Goal: Task Accomplishment & Management: Manage account settings

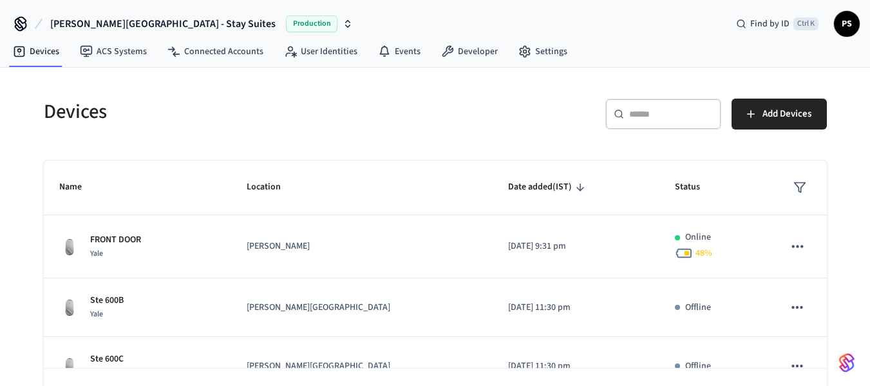
click at [639, 122] on div "​ ​" at bounding box center [663, 113] width 116 height 31
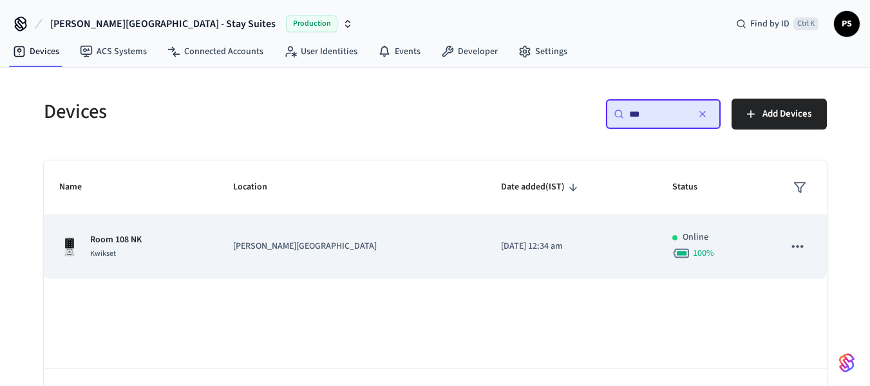
type input "***"
click at [404, 260] on td "[PERSON_NAME][GEOGRAPHIC_DATA]" at bounding box center [352, 246] width 268 height 63
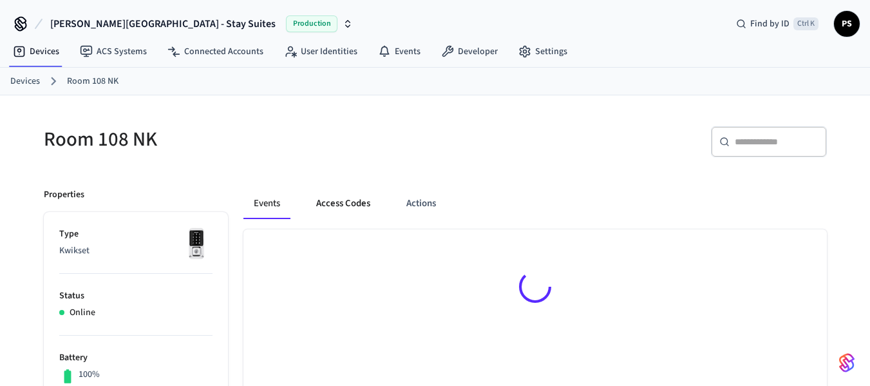
click at [357, 207] on button "Access Codes" at bounding box center [343, 203] width 75 height 31
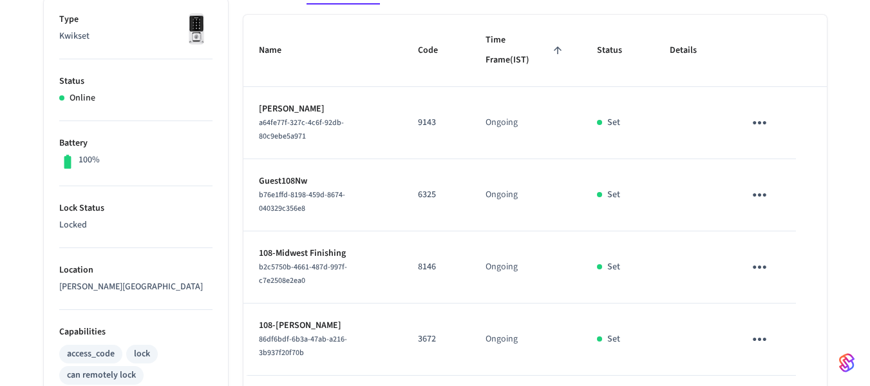
scroll to position [193, 0]
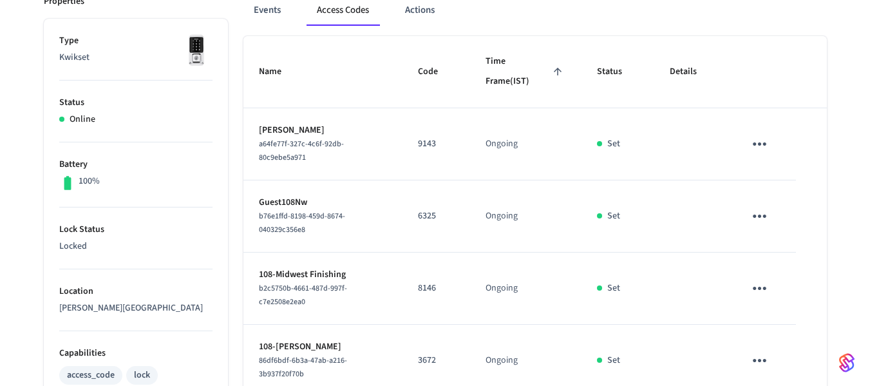
click at [759, 278] on icon "sticky table" at bounding box center [759, 288] width 20 height 20
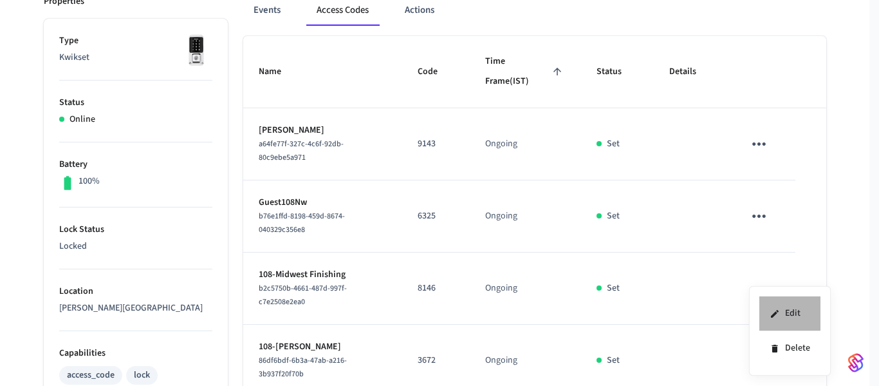
click at [774, 310] on icon at bounding box center [775, 313] width 10 height 10
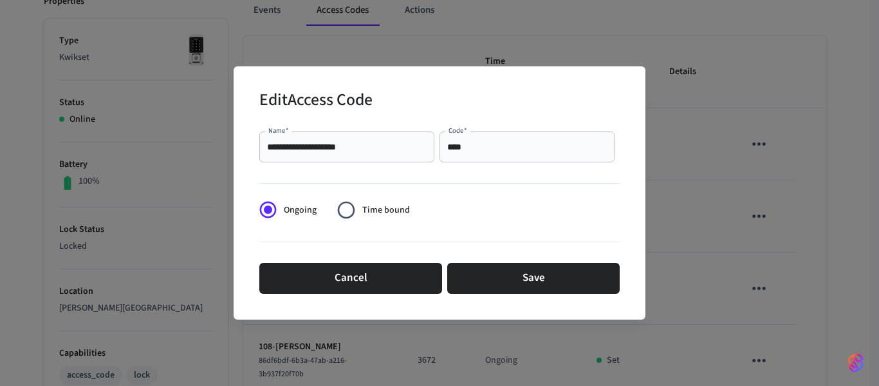
click at [284, 149] on input "**********" at bounding box center [347, 146] width 160 height 13
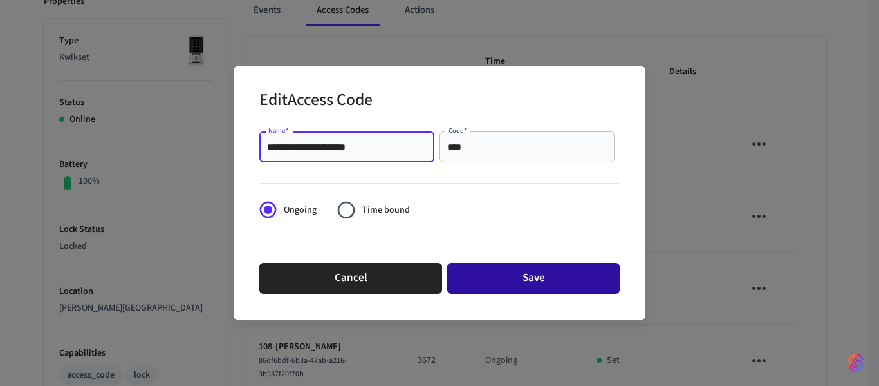
type input "**********"
click at [532, 282] on button "Save" at bounding box center [533, 278] width 172 height 31
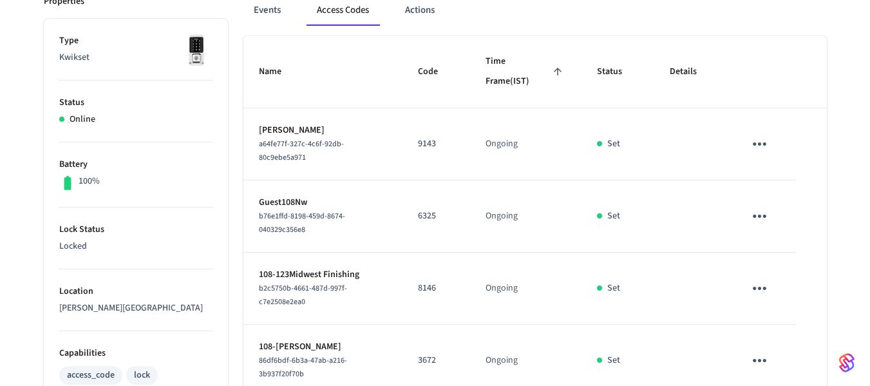
click at [758, 279] on icon "sticky table" at bounding box center [759, 288] width 20 height 20
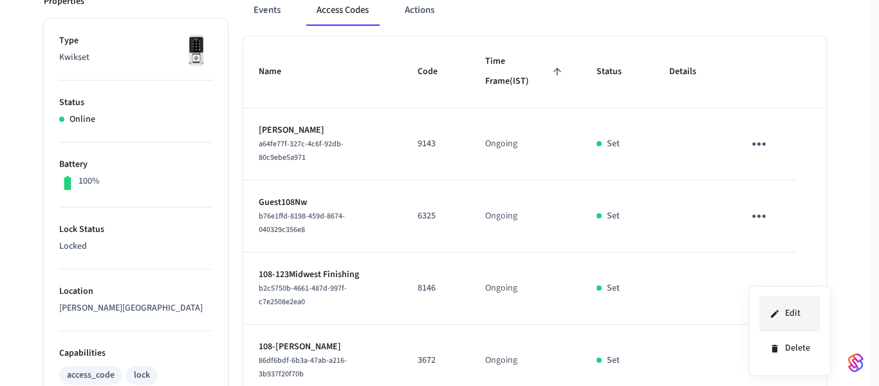
click at [779, 313] on icon at bounding box center [775, 313] width 10 height 10
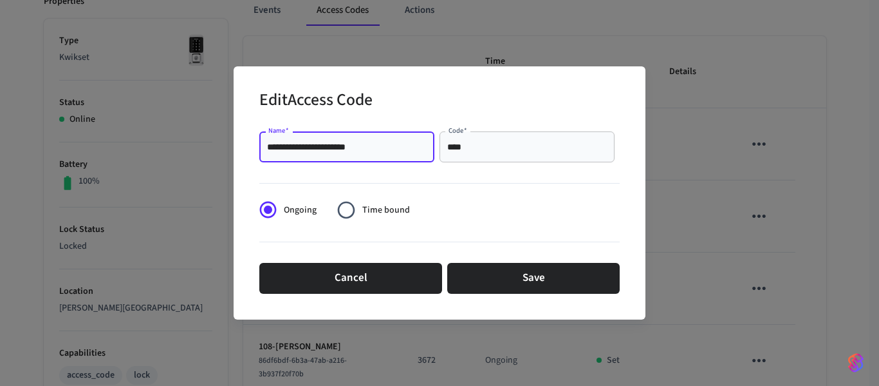
click at [295, 147] on input "**********" at bounding box center [347, 146] width 160 height 13
click at [296, 145] on input "**********" at bounding box center [347, 146] width 160 height 13
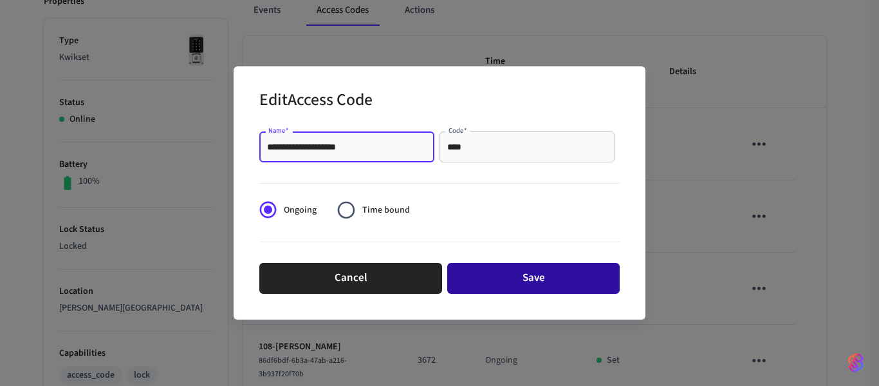
type input "**********"
click at [504, 272] on button "Save" at bounding box center [533, 278] width 172 height 31
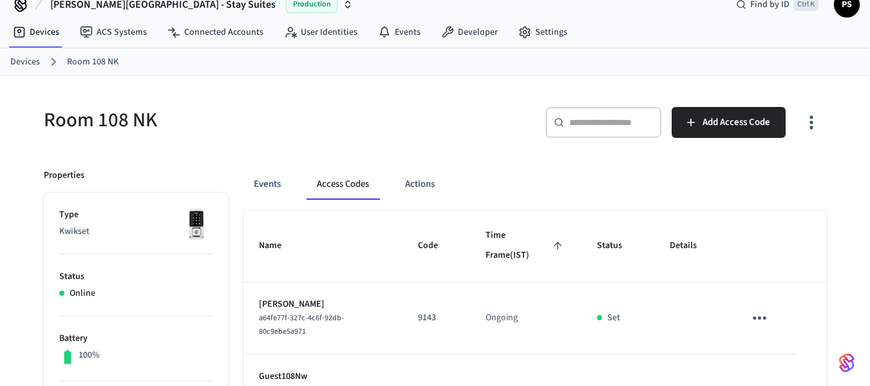
scroll to position [0, 0]
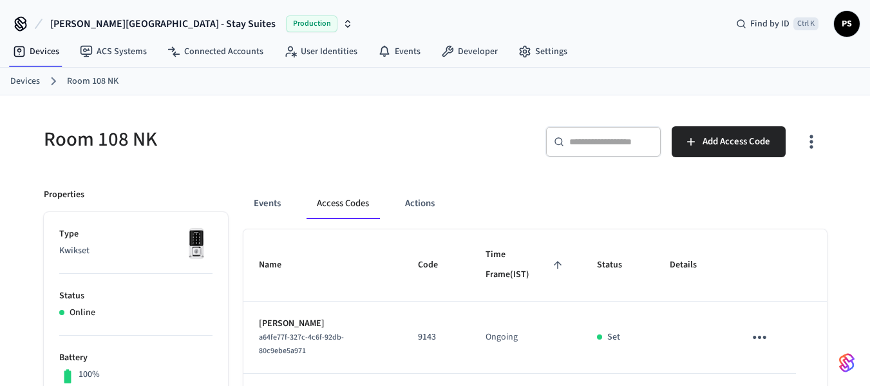
click at [585, 147] on input "text" at bounding box center [611, 141] width 84 height 13
click at [17, 79] on link "Devices" at bounding box center [25, 82] width 30 height 14
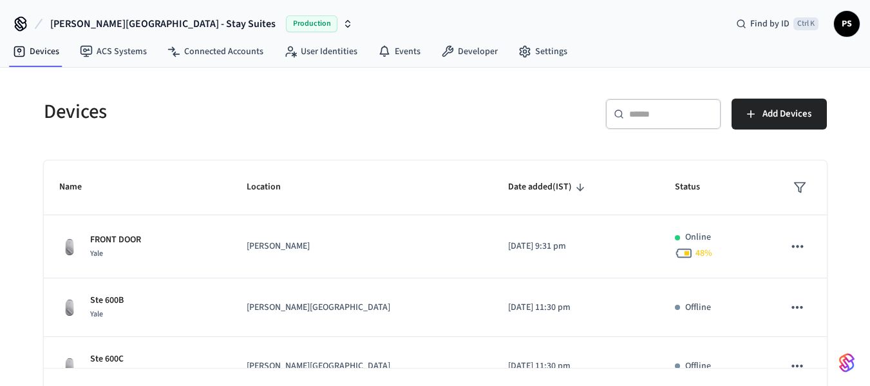
click at [638, 113] on input "text" at bounding box center [671, 113] width 84 height 13
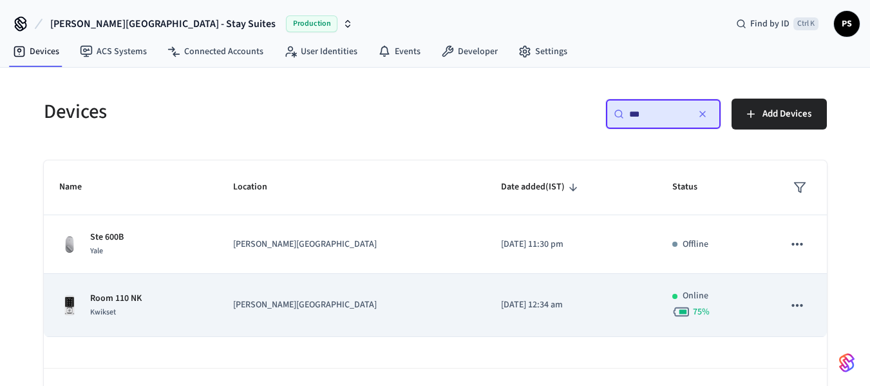
type input "***"
click at [218, 302] on td "Room 110 NK Kwikset" at bounding box center [131, 305] width 174 height 63
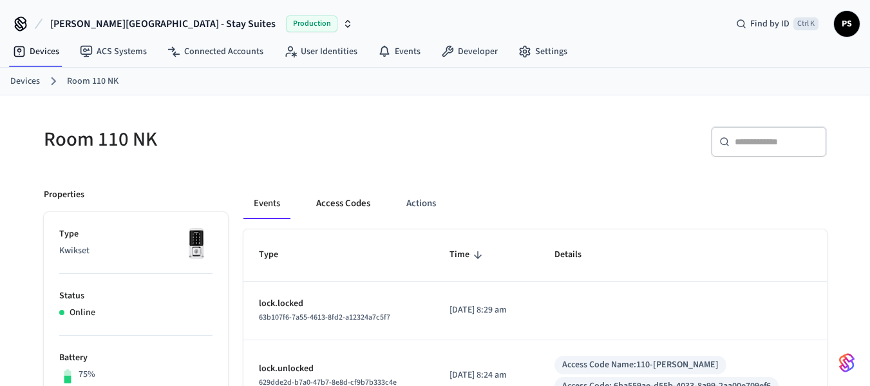
click at [343, 200] on button "Access Codes" at bounding box center [343, 203] width 75 height 31
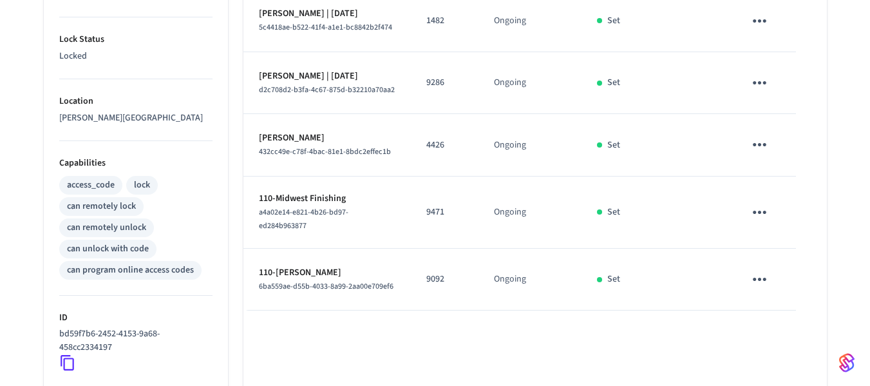
scroll to position [386, 0]
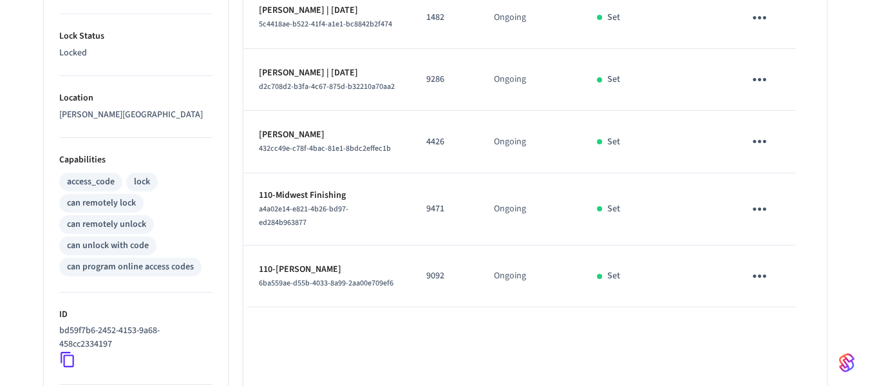
click at [757, 219] on icon "sticky table" at bounding box center [759, 209] width 20 height 20
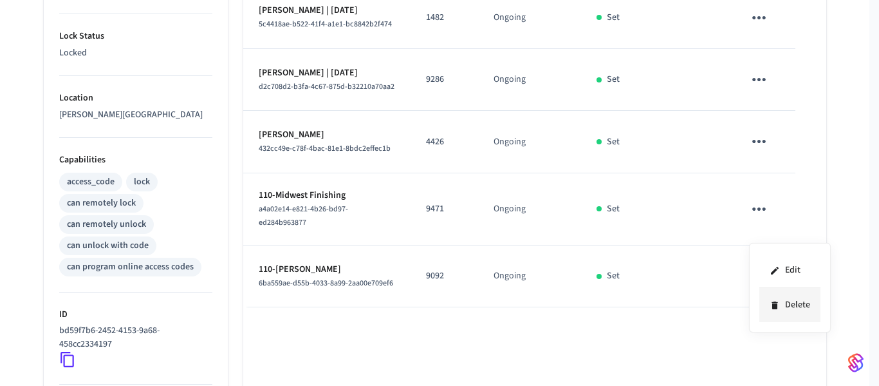
click at [776, 304] on icon at bounding box center [775, 305] width 6 height 8
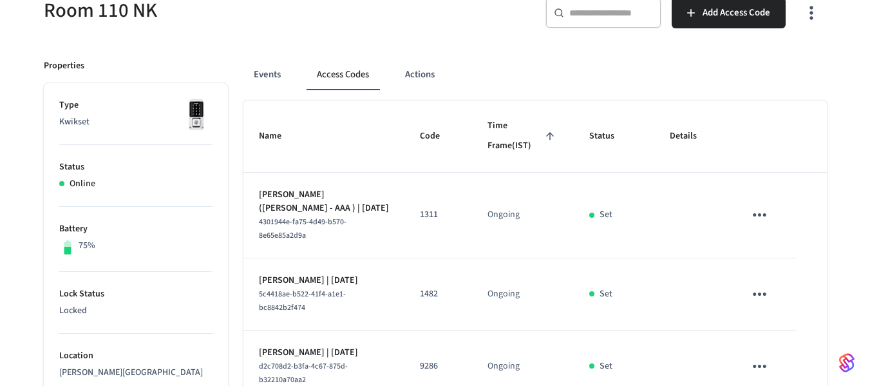
scroll to position [0, 0]
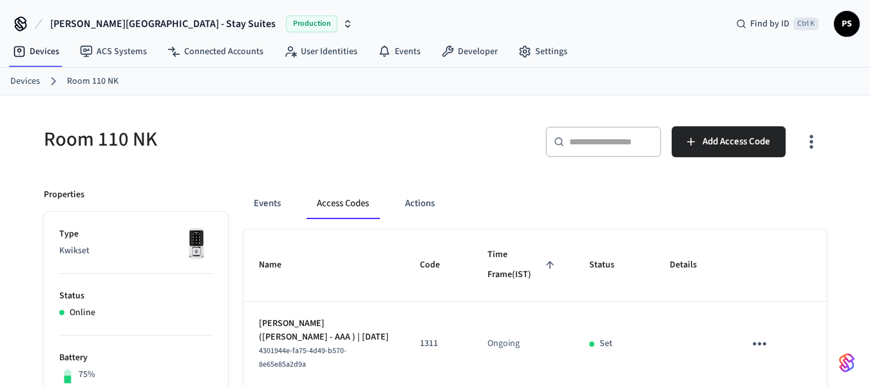
click at [19, 75] on link "Devices" at bounding box center [25, 82] width 30 height 14
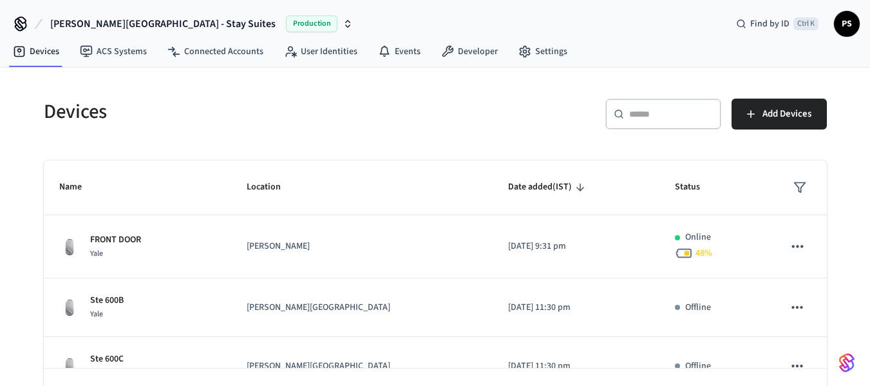
click at [633, 112] on input "text" at bounding box center [671, 113] width 84 height 13
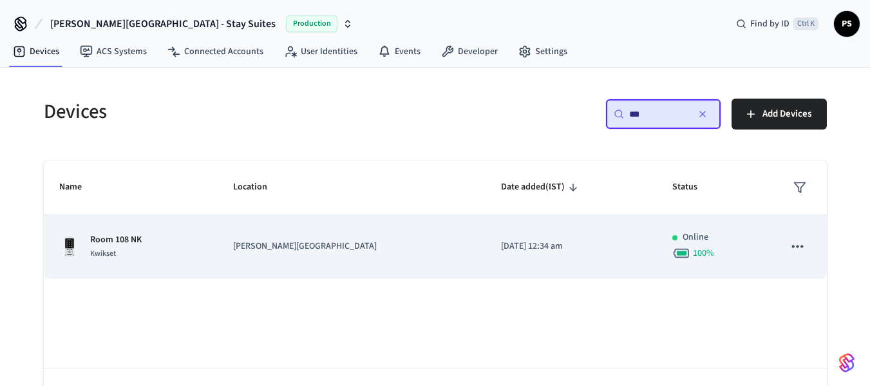
type input "***"
click at [308, 239] on td "[PERSON_NAME][GEOGRAPHIC_DATA]" at bounding box center [352, 246] width 268 height 63
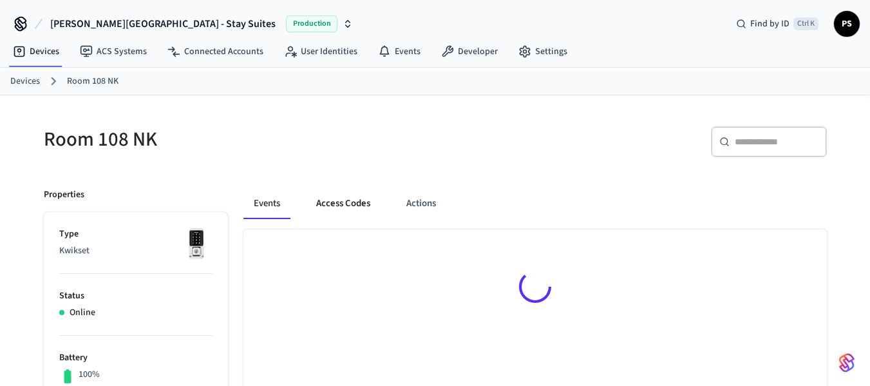
click at [344, 201] on button "Access Codes" at bounding box center [343, 203] width 75 height 31
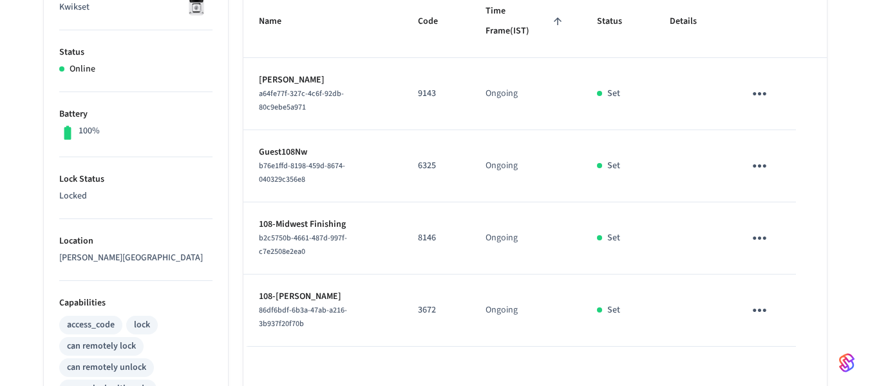
scroll to position [257, 0]
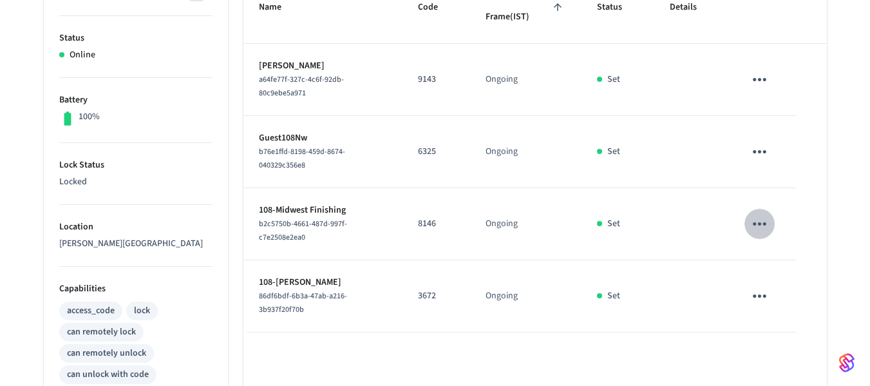
click at [758, 214] on icon "sticky table" at bounding box center [759, 224] width 20 height 20
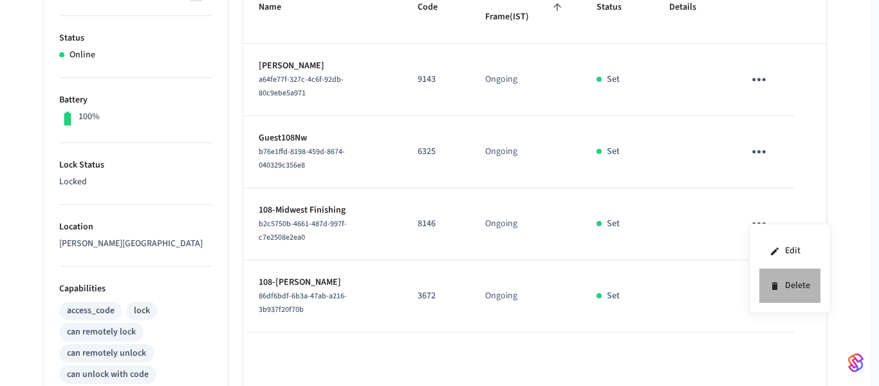
click at [796, 288] on li "Delete" at bounding box center [789, 285] width 61 height 34
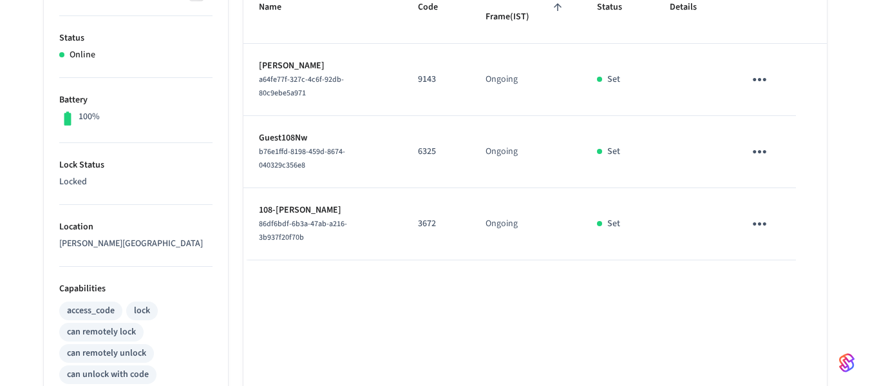
scroll to position [0, 0]
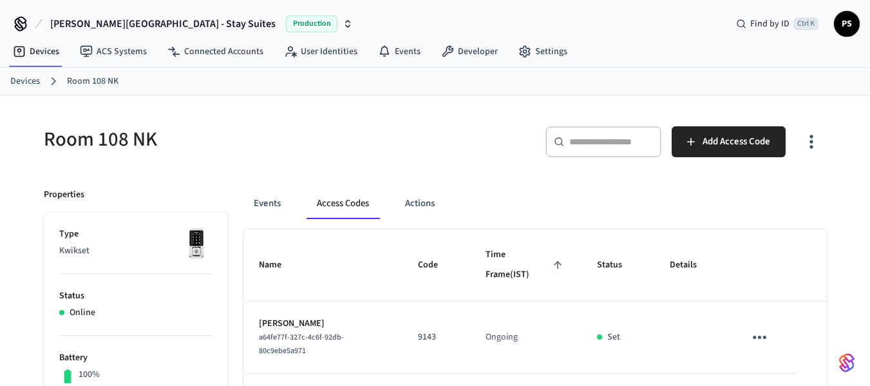
click at [15, 79] on link "Devices" at bounding box center [25, 82] width 30 height 14
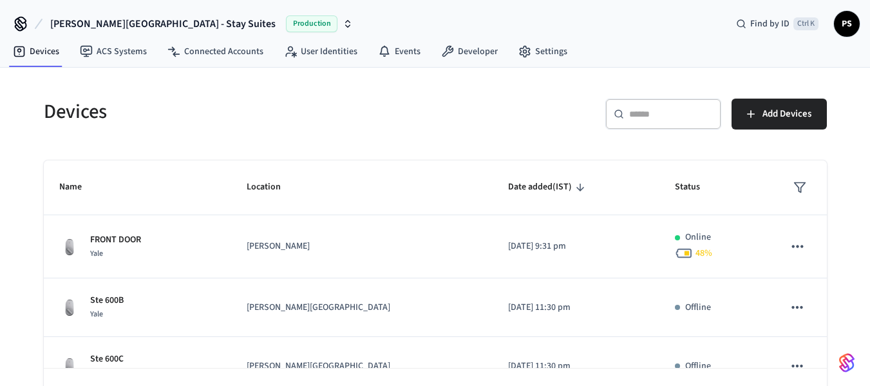
click at [637, 105] on div "​ ​" at bounding box center [663, 113] width 116 height 31
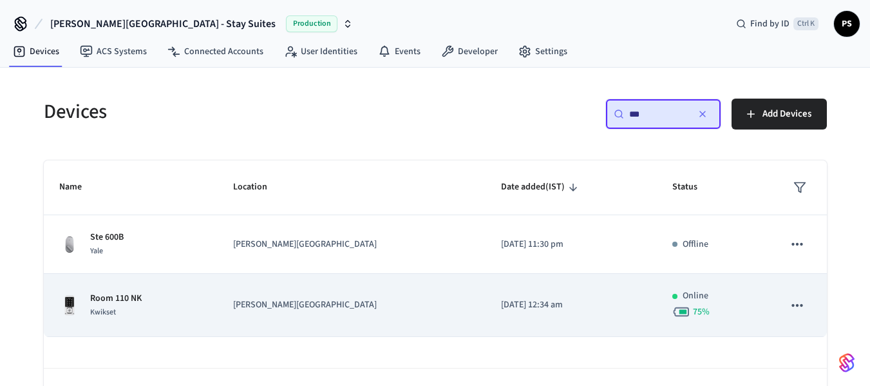
type input "***"
click at [218, 301] on td "Room 110 NK Kwikset" at bounding box center [131, 305] width 174 height 63
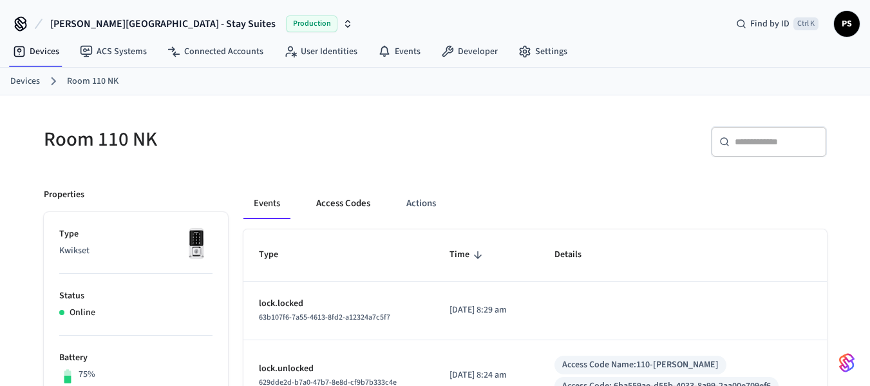
click at [352, 205] on button "Access Codes" at bounding box center [343, 203] width 75 height 31
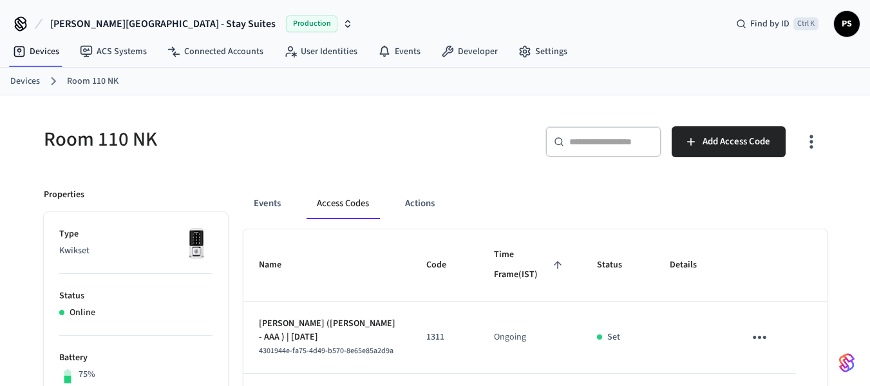
click at [11, 82] on link "Devices" at bounding box center [25, 82] width 30 height 14
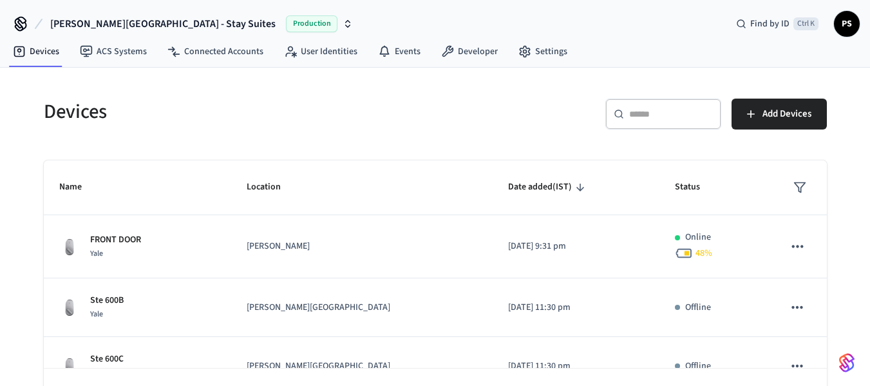
click at [633, 118] on input "text" at bounding box center [671, 113] width 84 height 13
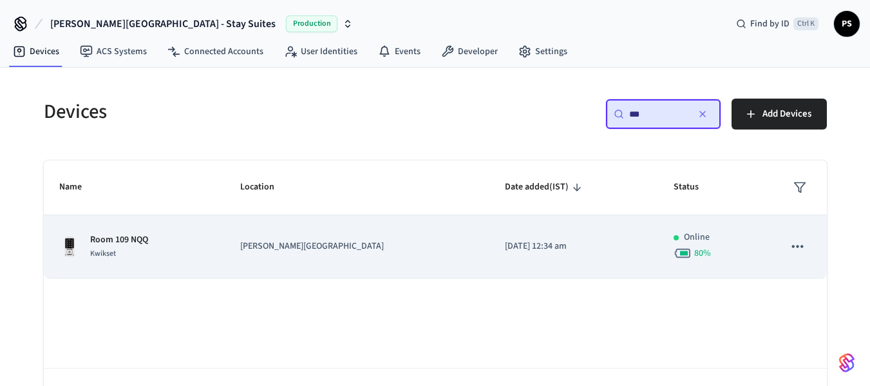
type input "***"
click at [371, 250] on p "[PERSON_NAME][GEOGRAPHIC_DATA]" at bounding box center [357, 246] width 234 height 14
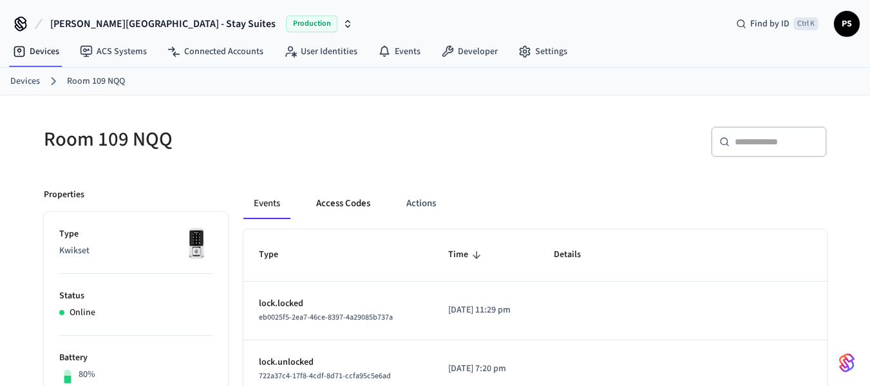
click at [329, 197] on button "Access Codes" at bounding box center [343, 203] width 75 height 31
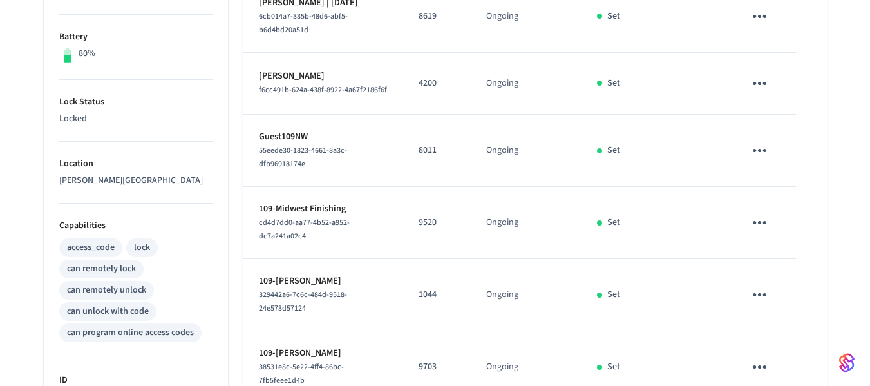
scroll to position [322, 0]
click at [756, 218] on icon "sticky table" at bounding box center [759, 221] width 20 height 20
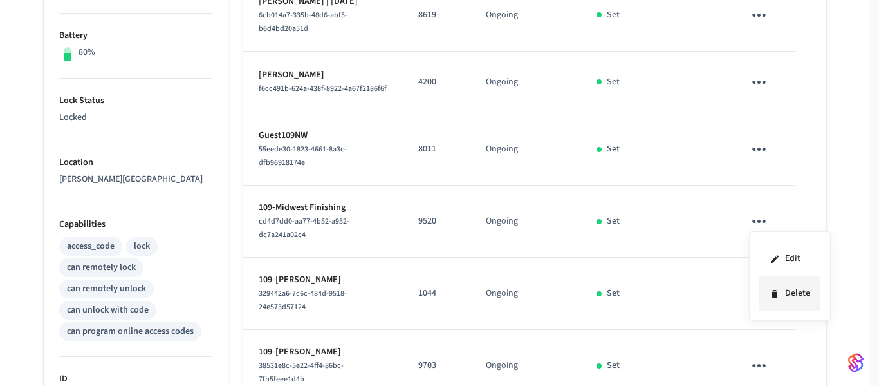
click at [779, 294] on icon at bounding box center [775, 293] width 10 height 10
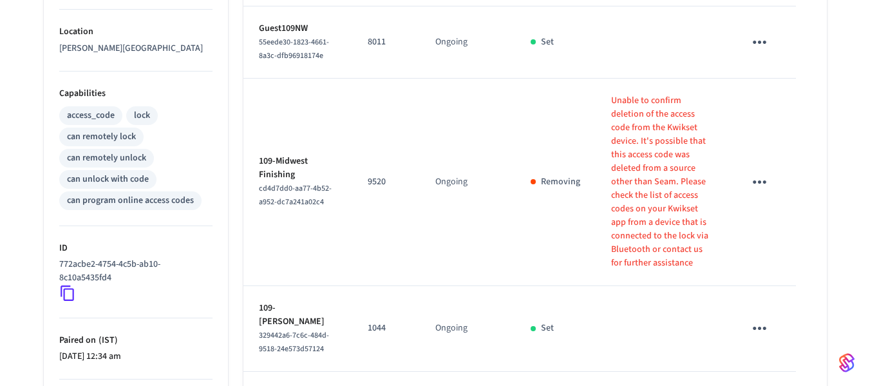
scroll to position [451, 0]
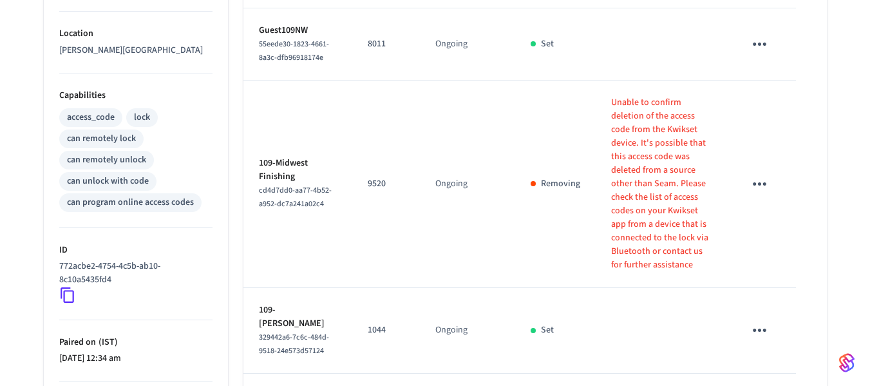
click at [541, 191] on p "Removing" at bounding box center [560, 184] width 39 height 14
click at [546, 227] on td "Removing" at bounding box center [555, 183] width 80 height 207
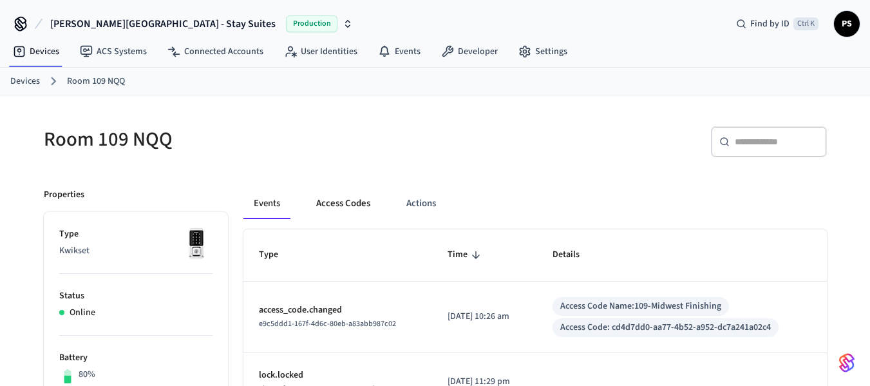
click at [346, 202] on button "Access Codes" at bounding box center [343, 203] width 75 height 31
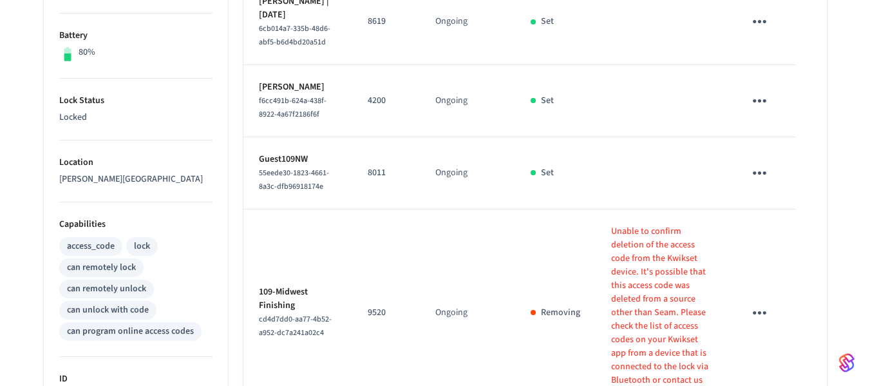
scroll to position [386, 0]
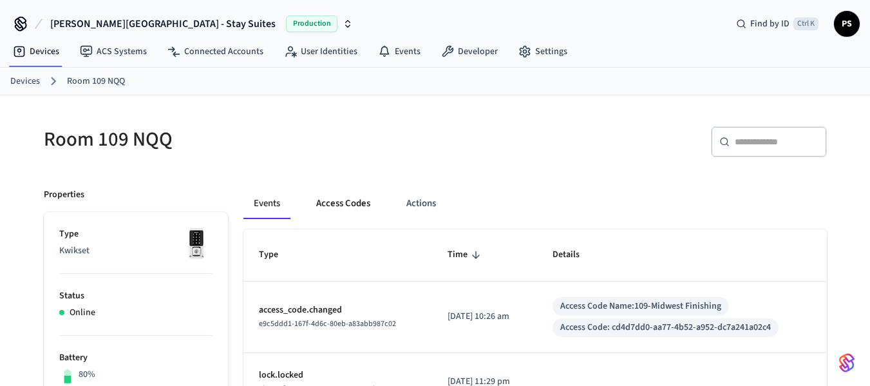
click at [346, 203] on button "Access Codes" at bounding box center [343, 203] width 75 height 31
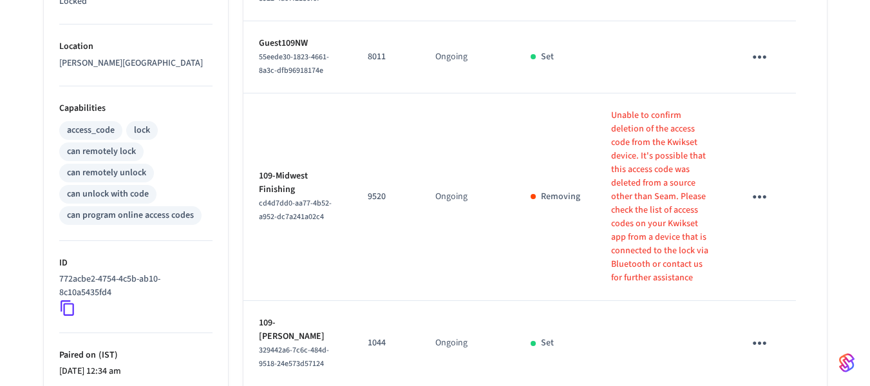
scroll to position [451, 0]
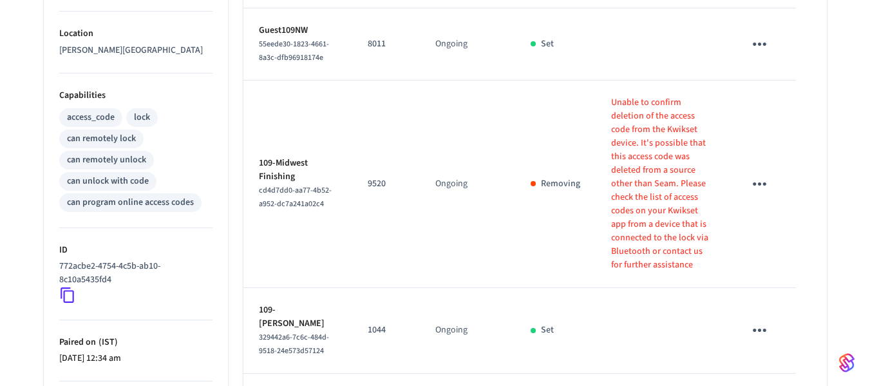
click at [761, 192] on icon "sticky table" at bounding box center [759, 184] width 20 height 20
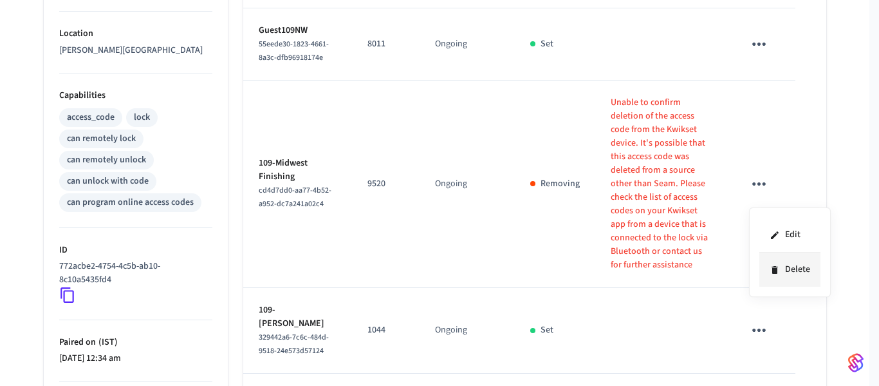
click at [781, 273] on li "Delete" at bounding box center [789, 269] width 61 height 34
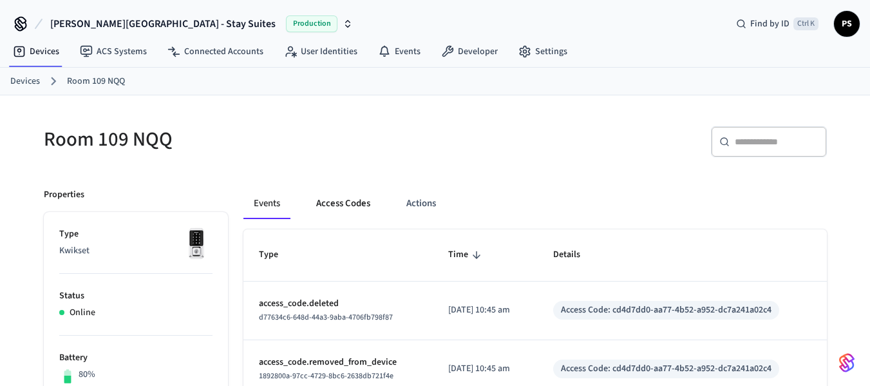
click at [339, 205] on button "Access Codes" at bounding box center [343, 203] width 75 height 31
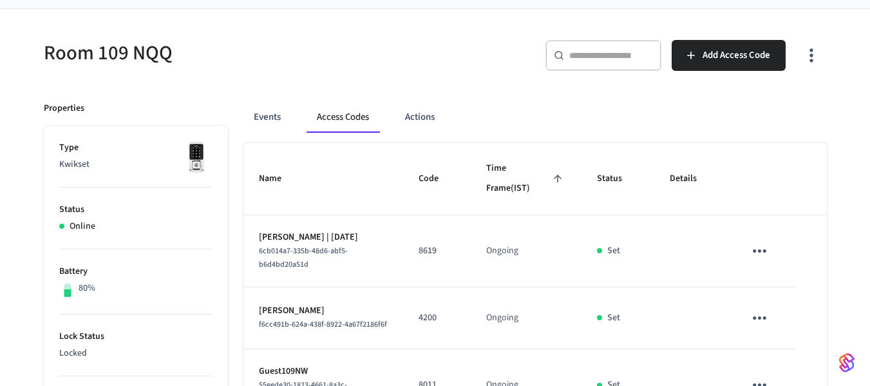
scroll to position [64, 0]
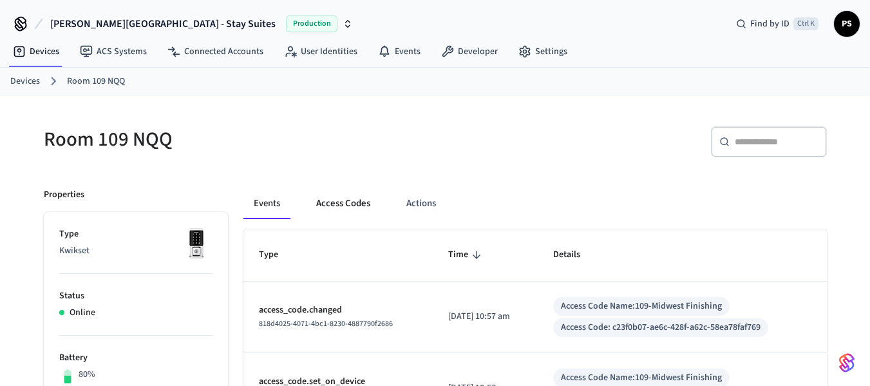
click at [357, 196] on button "Access Codes" at bounding box center [343, 203] width 75 height 31
